Goal: Consume media (video, audio): Consume media (video, audio)

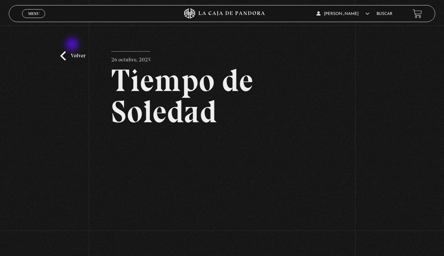
click at [73, 51] on link "Volver" at bounding box center [72, 55] width 25 height 9
click at [77, 51] on link "Volver" at bounding box center [72, 55] width 25 height 9
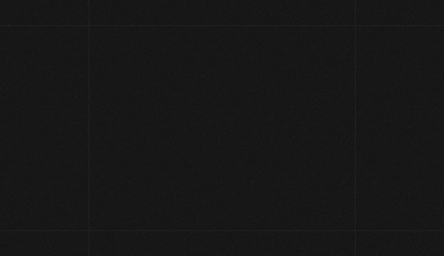
scroll to position [39, 0]
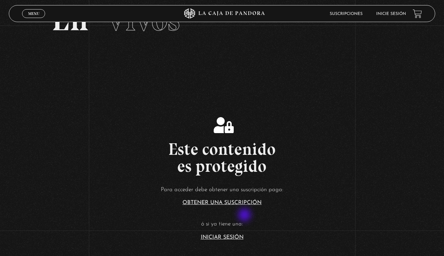
click at [223, 239] on link "Iniciar Sesión" at bounding box center [222, 237] width 43 height 5
click at [225, 236] on link "Iniciar Sesión" at bounding box center [222, 237] width 43 height 5
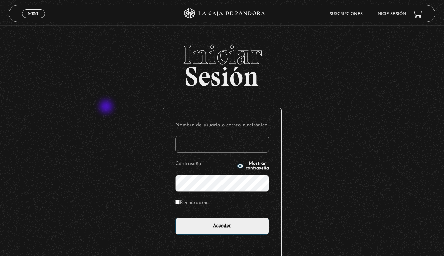
click at [107, 107] on div "Iniciar Sesión Nombre de usuario o correo electrónico Contraseña Mostrar contra…" at bounding box center [222, 171] width 444 height 260
click at [204, 150] on input "Nombre de usuario o correo electrónico" at bounding box center [222, 144] width 94 height 17
type input "[EMAIL_ADDRESS][DOMAIN_NAME]"
click at [208, 235] on div "Nombre de usuario o correo electrónico [EMAIL_ADDRESS][DOMAIN_NAME] Contraseña …" at bounding box center [222, 177] width 118 height 139
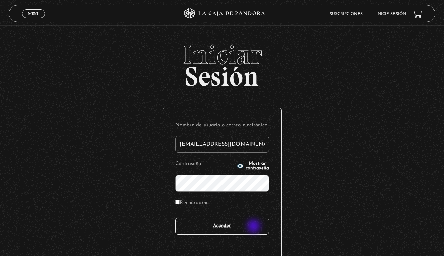
click at [255, 227] on input "Acceder" at bounding box center [222, 226] width 94 height 17
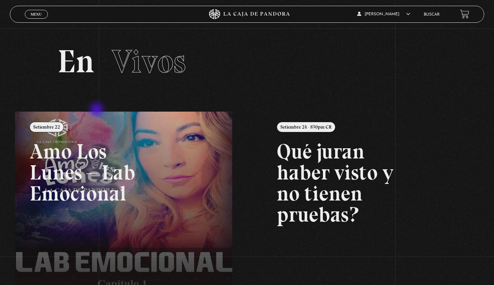
scroll to position [159, 0]
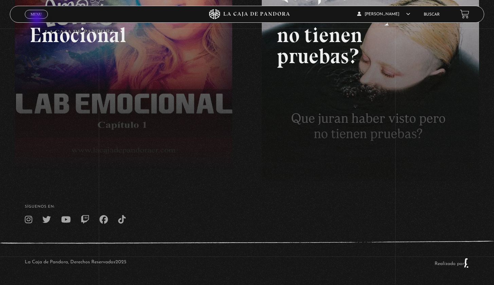
click at [37, 21] on div "Menu Cerrar" at bounding box center [99, 14] width 148 height 16
click at [38, 15] on span "Menu" at bounding box center [36, 14] width 11 height 4
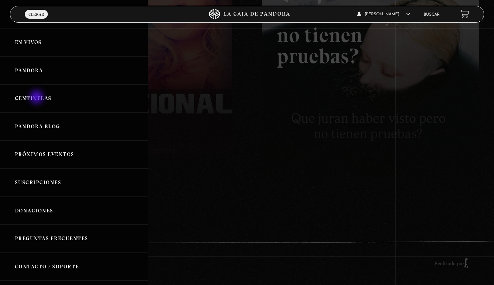
click at [37, 98] on link "Centinelas" at bounding box center [74, 99] width 148 height 28
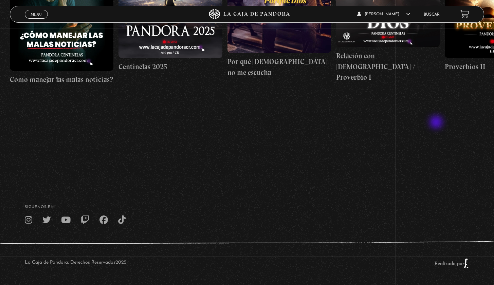
scroll to position [75, 0]
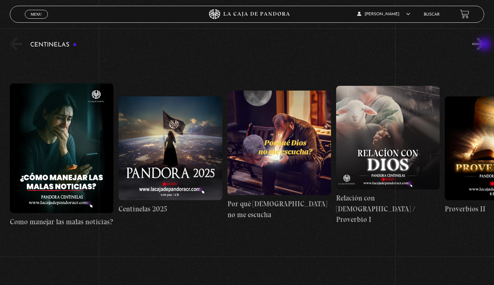
click at [484, 45] on button "»" at bounding box center [478, 44] width 12 height 12
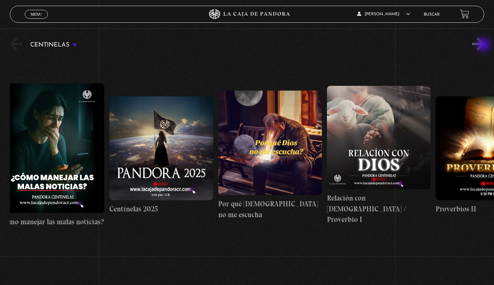
click at [484, 45] on button "»" at bounding box center [478, 44] width 12 height 12
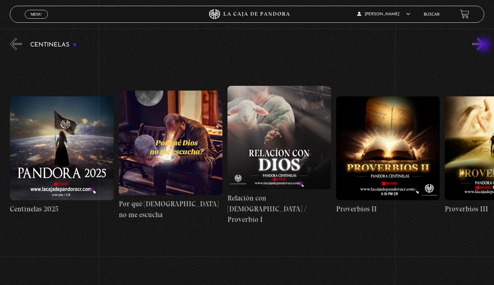
click at [484, 45] on button "»" at bounding box center [478, 44] width 12 height 12
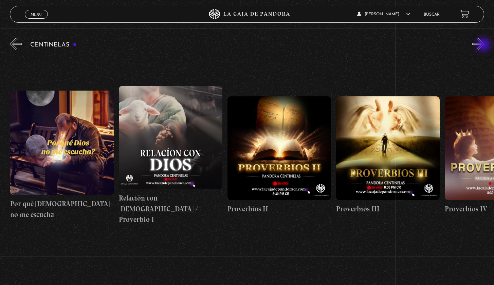
click at [484, 45] on button "»" at bounding box center [478, 44] width 12 height 12
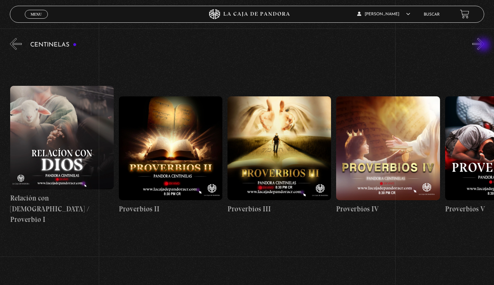
click at [484, 45] on button "»" at bounding box center [478, 44] width 12 height 12
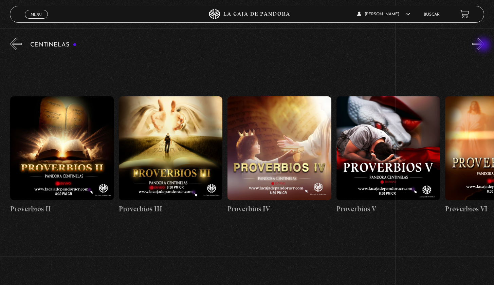
click at [484, 45] on button "»" at bounding box center [478, 44] width 12 height 12
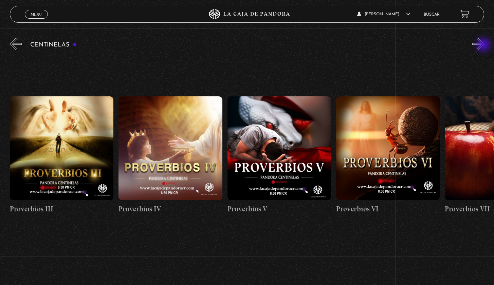
click at [484, 45] on button "»" at bounding box center [478, 44] width 12 height 12
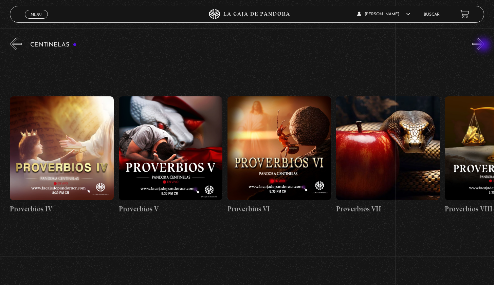
click at [484, 45] on button "»" at bounding box center [478, 44] width 12 height 12
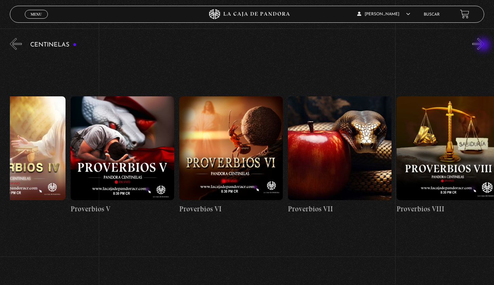
click at [484, 45] on button "»" at bounding box center [478, 44] width 12 height 12
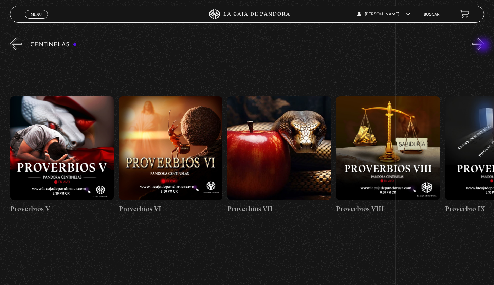
click at [484, 46] on button "»" at bounding box center [478, 44] width 12 height 12
click at [483, 46] on button "»" at bounding box center [478, 44] width 12 height 12
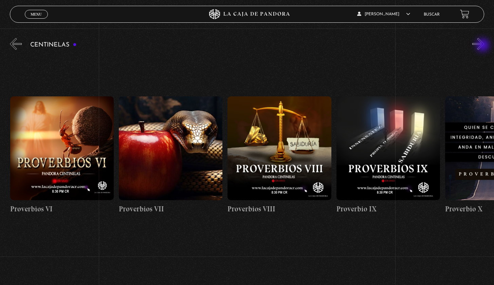
click at [483, 46] on button "»" at bounding box center [478, 44] width 12 height 12
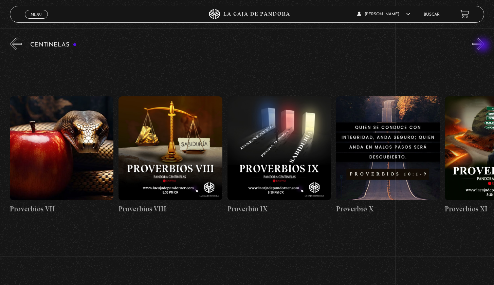
click at [483, 46] on button "»" at bounding box center [478, 44] width 12 height 12
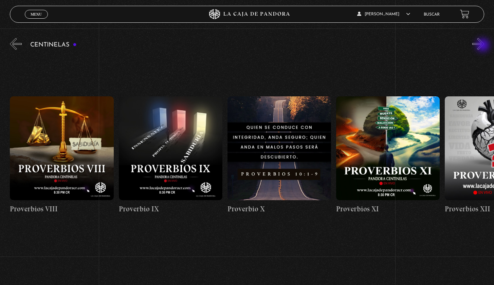
click at [483, 46] on button "»" at bounding box center [478, 44] width 12 height 12
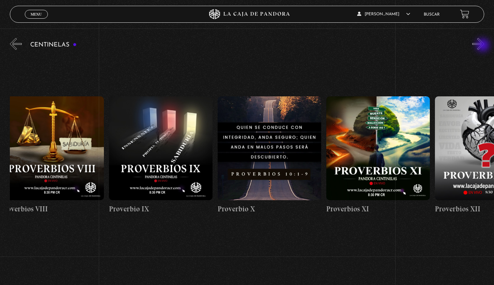
click at [483, 46] on button "»" at bounding box center [478, 44] width 12 height 12
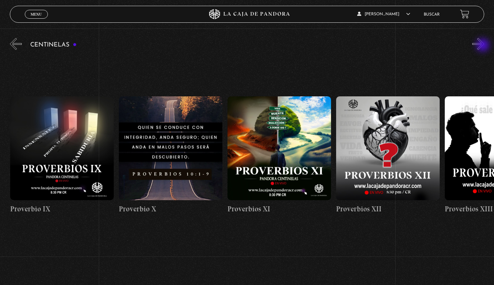
click at [483, 46] on button "»" at bounding box center [478, 44] width 12 height 12
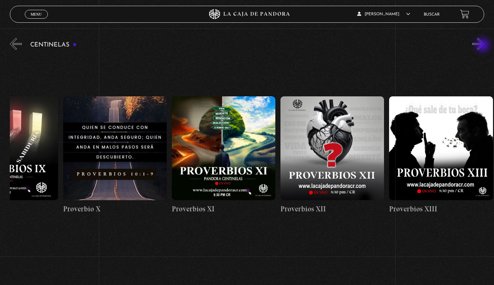
click at [483, 46] on button "»" at bounding box center [478, 44] width 12 height 12
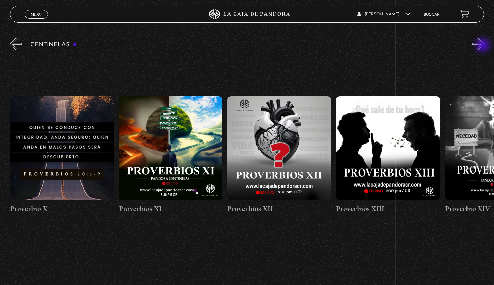
click at [483, 46] on button "»" at bounding box center [478, 44] width 12 height 12
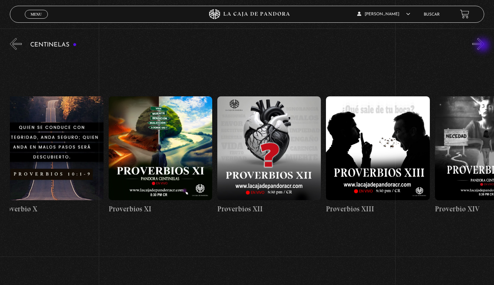
click at [483, 46] on button "»" at bounding box center [478, 44] width 12 height 12
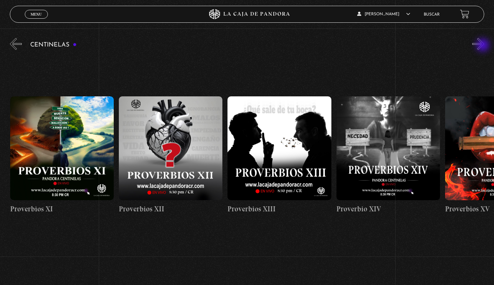
click at [483, 46] on button "»" at bounding box center [478, 44] width 12 height 12
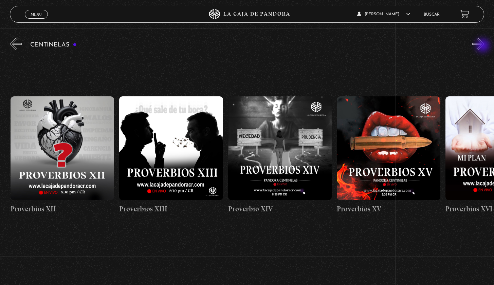
click at [483, 46] on button "»" at bounding box center [478, 44] width 12 height 12
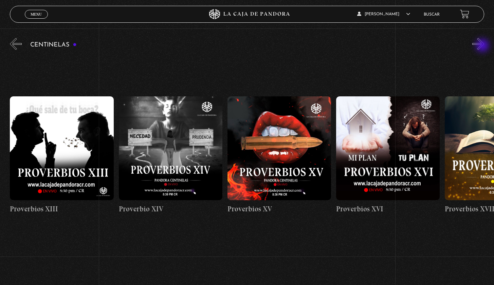
click at [483, 46] on button "»" at bounding box center [478, 44] width 12 height 12
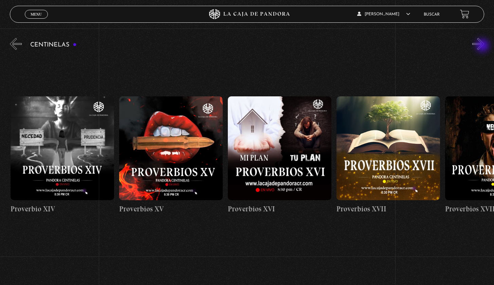
click at [483, 46] on button "»" at bounding box center [478, 44] width 12 height 12
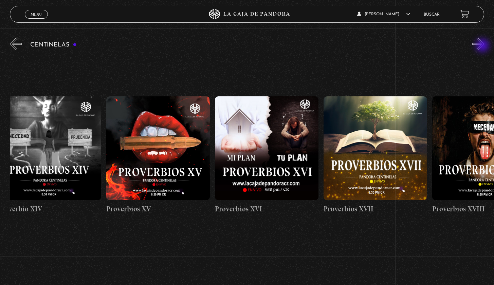
click at [483, 46] on button "»" at bounding box center [478, 44] width 12 height 12
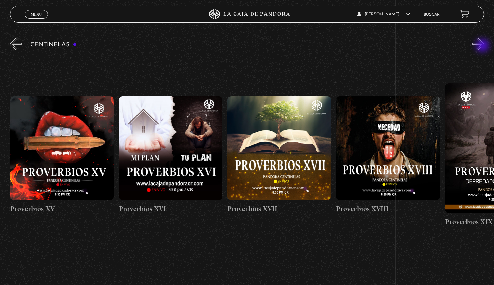
click at [483, 46] on button "»" at bounding box center [478, 44] width 12 height 12
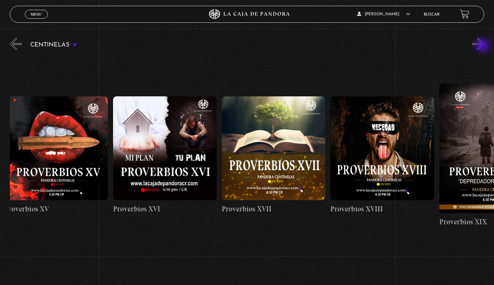
click at [483, 46] on button "»" at bounding box center [478, 44] width 12 height 12
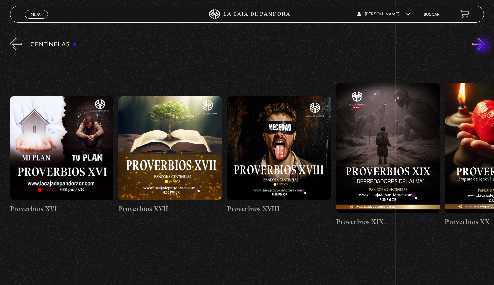
click at [483, 46] on button "»" at bounding box center [478, 44] width 12 height 12
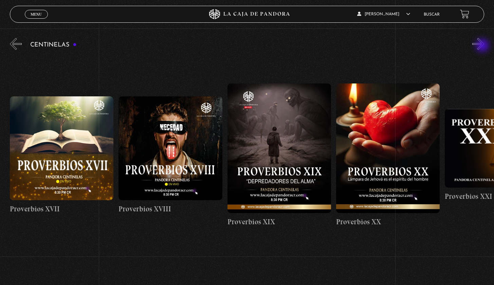
click at [483, 46] on button "»" at bounding box center [478, 44] width 12 height 12
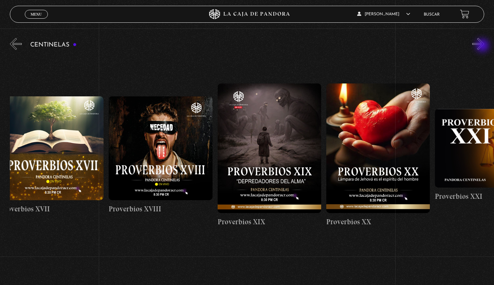
click at [483, 46] on button "»" at bounding box center [478, 44] width 12 height 12
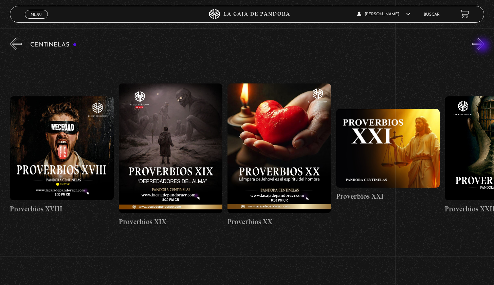
click at [483, 46] on button "»" at bounding box center [478, 44] width 12 height 12
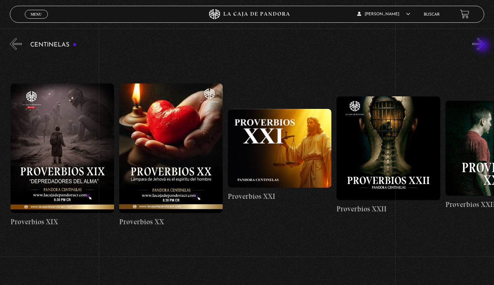
click at [483, 46] on button "»" at bounding box center [478, 44] width 12 height 12
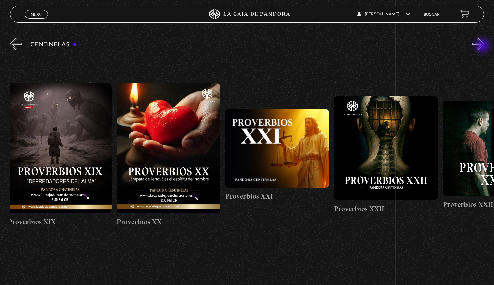
click at [483, 46] on button "»" at bounding box center [478, 44] width 12 height 12
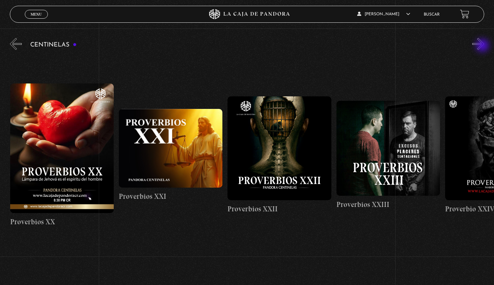
click at [483, 46] on button "»" at bounding box center [478, 44] width 12 height 12
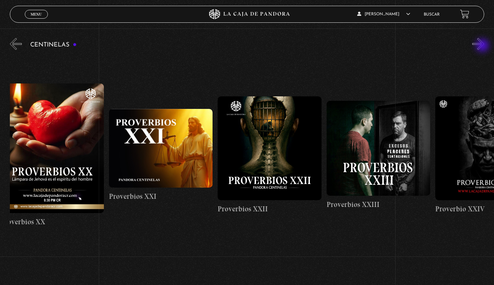
click at [483, 46] on button "»" at bounding box center [478, 44] width 12 height 12
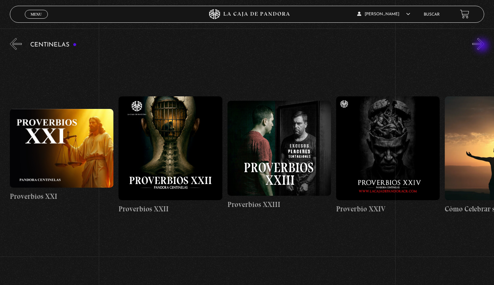
click at [483, 46] on button "»" at bounding box center [478, 44] width 12 height 12
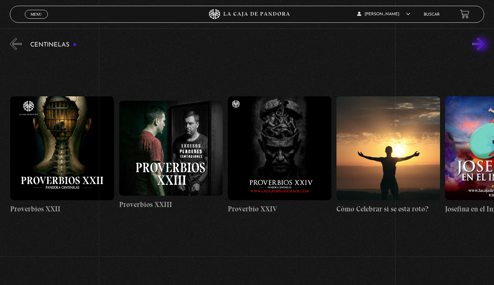
scroll to position [0, 2609]
click at [482, 46] on button "»" at bounding box center [478, 44] width 12 height 12
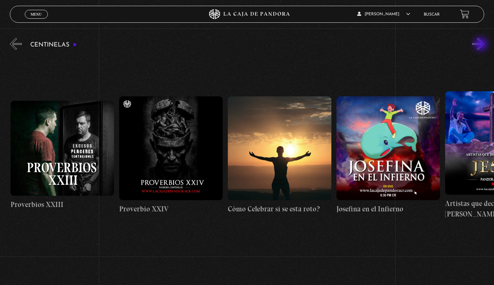
scroll to position [0, 2717]
click at [481, 45] on button "»" at bounding box center [478, 44] width 12 height 12
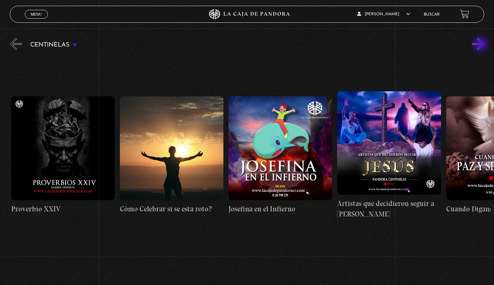
click at [481, 45] on button "»" at bounding box center [478, 44] width 12 height 12
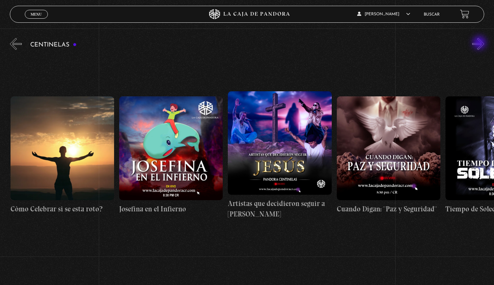
click at [480, 43] on button "»" at bounding box center [478, 44] width 12 height 12
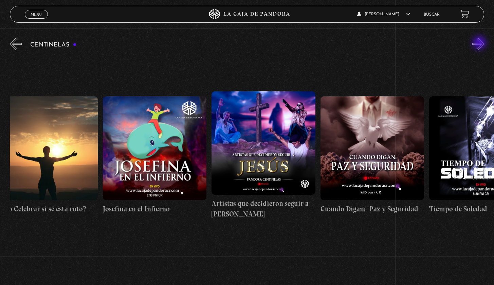
click at [480, 43] on button "»" at bounding box center [478, 44] width 12 height 12
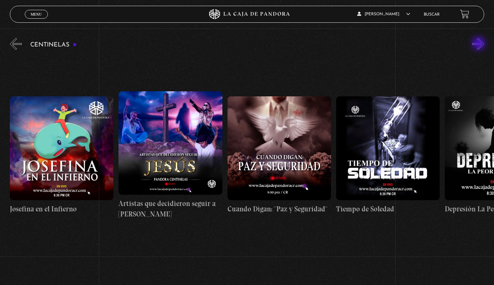
click at [479, 44] on button "»" at bounding box center [478, 44] width 12 height 12
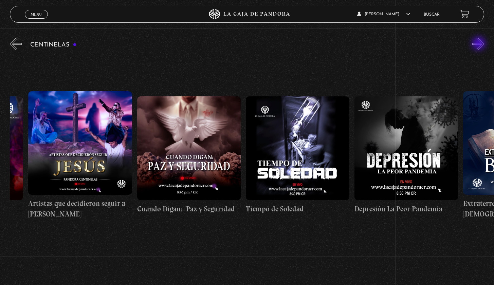
click at [479, 44] on button "»" at bounding box center [478, 44] width 12 height 12
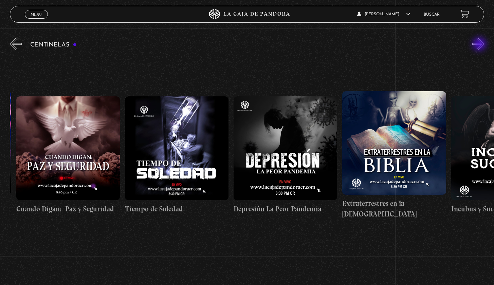
click at [480, 45] on button "»" at bounding box center [478, 44] width 12 height 12
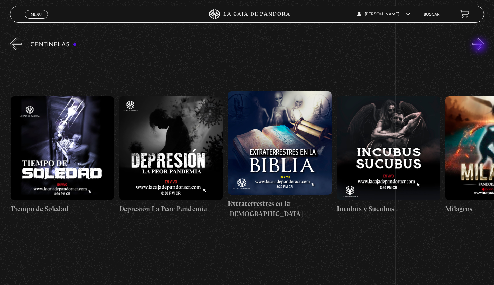
scroll to position [0, 3369]
click at [479, 46] on button "»" at bounding box center [478, 44] width 12 height 12
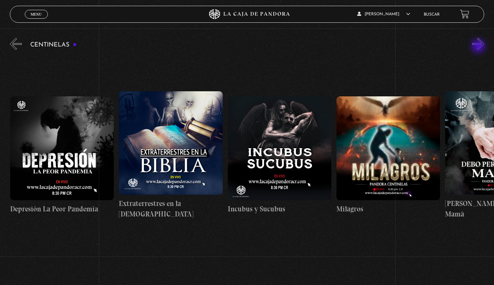
scroll to position [0, 3478]
click at [297, 138] on figure at bounding box center [279, 148] width 104 height 104
click at [298, 134] on figure at bounding box center [279, 148] width 104 height 104
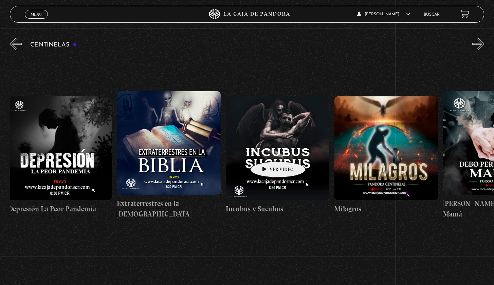
click at [267, 151] on figure at bounding box center [278, 148] width 104 height 104
click at [277, 164] on figure at bounding box center [278, 148] width 104 height 104
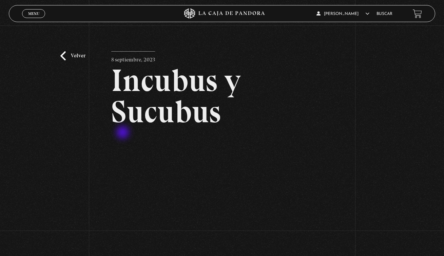
scroll to position [11, 0]
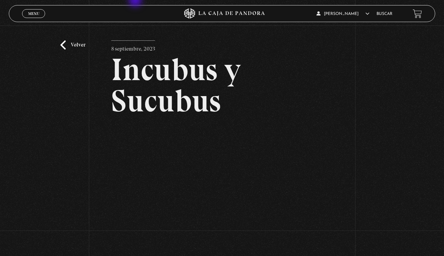
click at [136, 1] on section "Volver 8 septiembre, 2023 Incubus y Sucubus WhatsApp Twitter Messenger Email" at bounding box center [222, 135] width 444 height 293
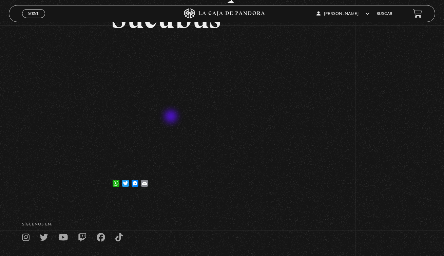
scroll to position [95, 0]
click at [95, 1] on div "Volver 8 septiembre, 2023 Incubus y Sucubus WhatsApp Twitter Messenger Email" at bounding box center [222, 65] width 444 height 268
